Goal: Task Accomplishment & Management: Use online tool/utility

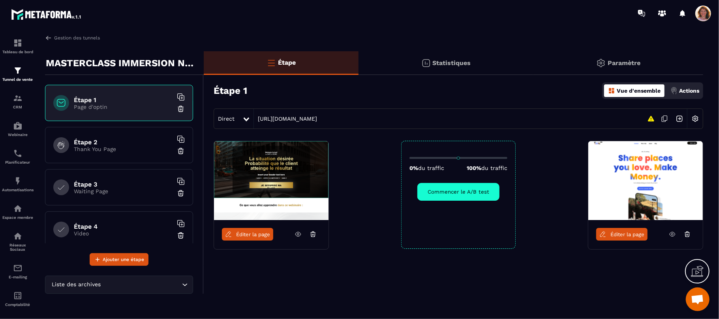
scroll to position [1114, 0]
click at [313, 236] on icon at bounding box center [313, 234] width 7 height 7
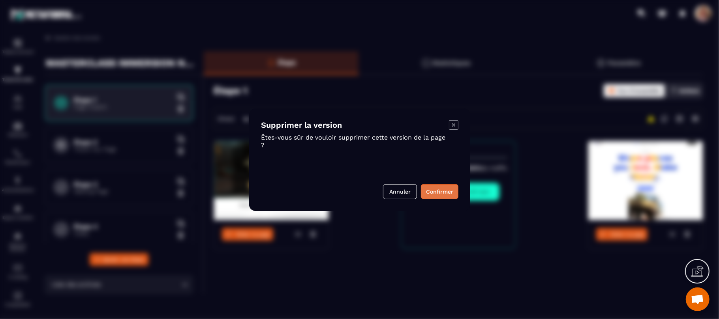
click at [449, 190] on button "Confirmer" at bounding box center [440, 191] width 38 height 15
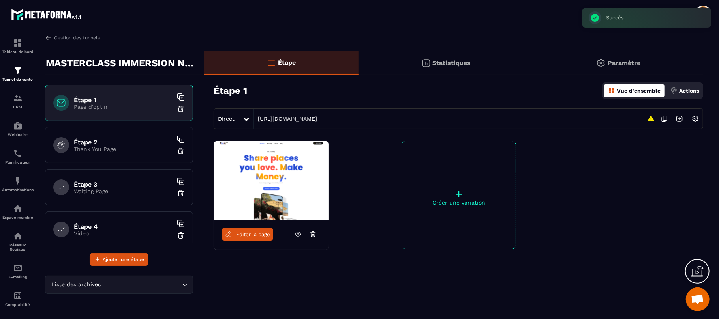
click at [313, 235] on icon at bounding box center [312, 235] width 1 height 1
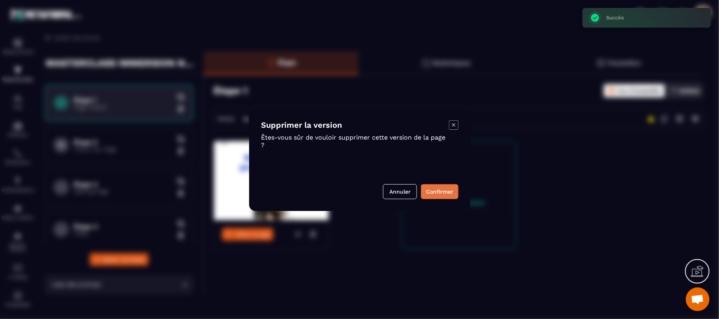
click at [442, 193] on button "Confirmer" at bounding box center [440, 191] width 38 height 15
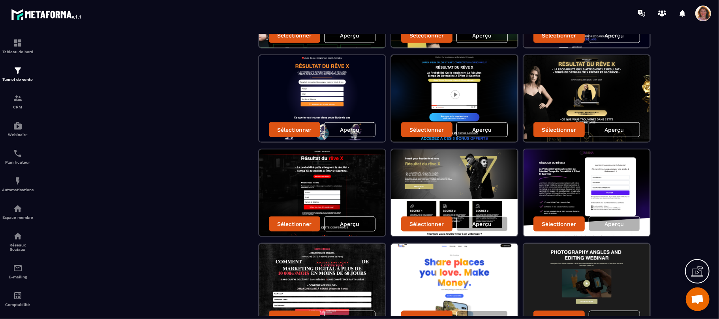
scroll to position [632, 0]
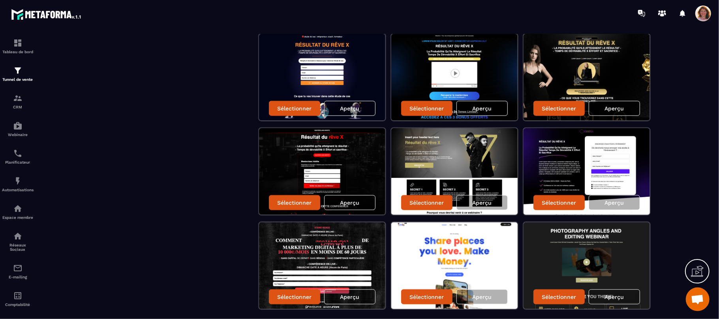
click at [618, 109] on div "Aperçu" at bounding box center [614, 108] width 51 height 15
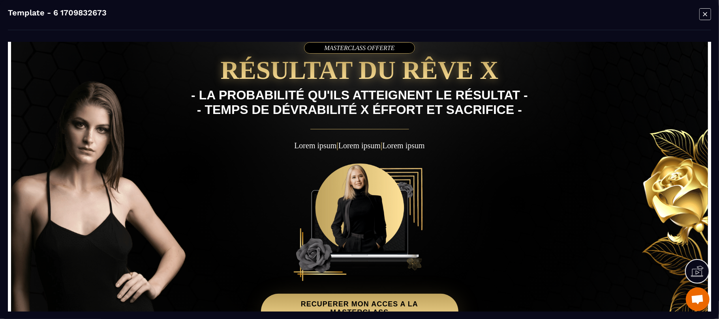
scroll to position [0, 0]
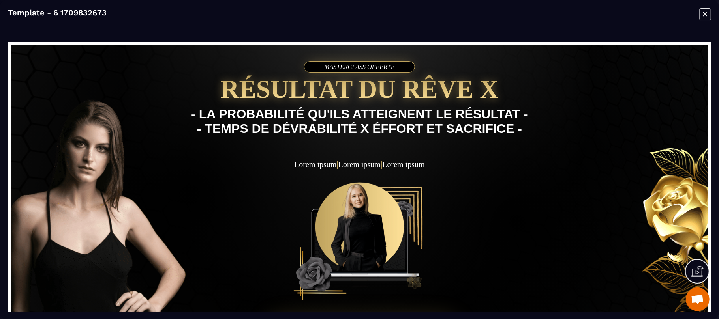
click at [704, 11] on icon "Modal window" at bounding box center [705, 14] width 12 height 12
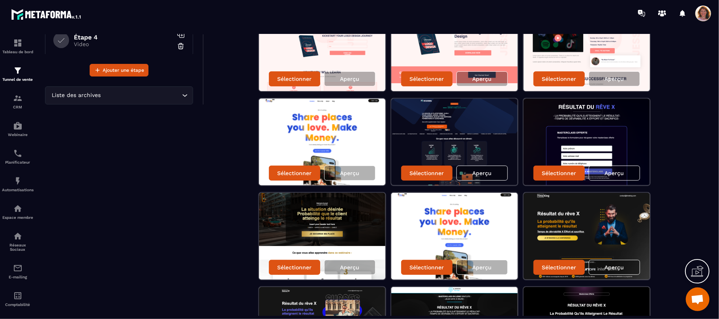
scroll to position [168, 0]
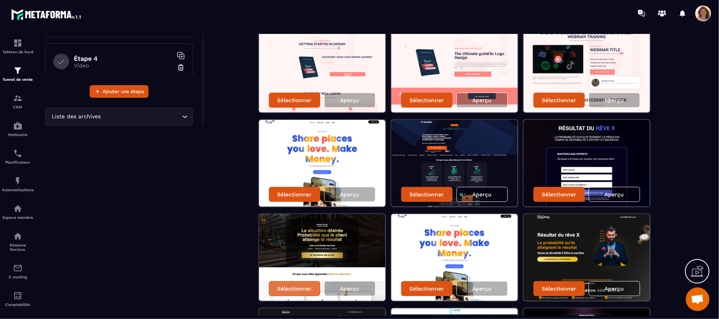
click at [298, 286] on p "Sélectionner" at bounding box center [294, 289] width 34 height 6
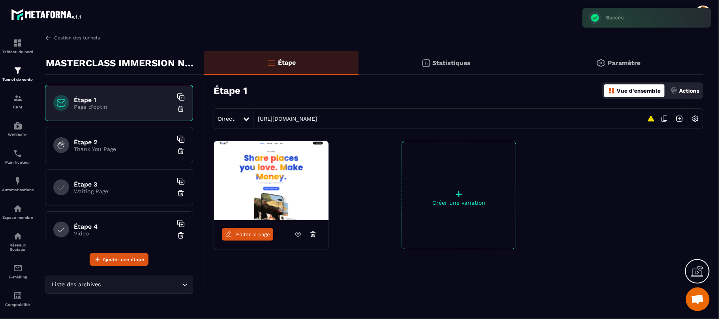
scroll to position [0, 0]
click at [251, 233] on span "Éditer la page" at bounding box center [253, 235] width 34 height 6
